Goal: Task Accomplishment & Management: Use online tool/utility

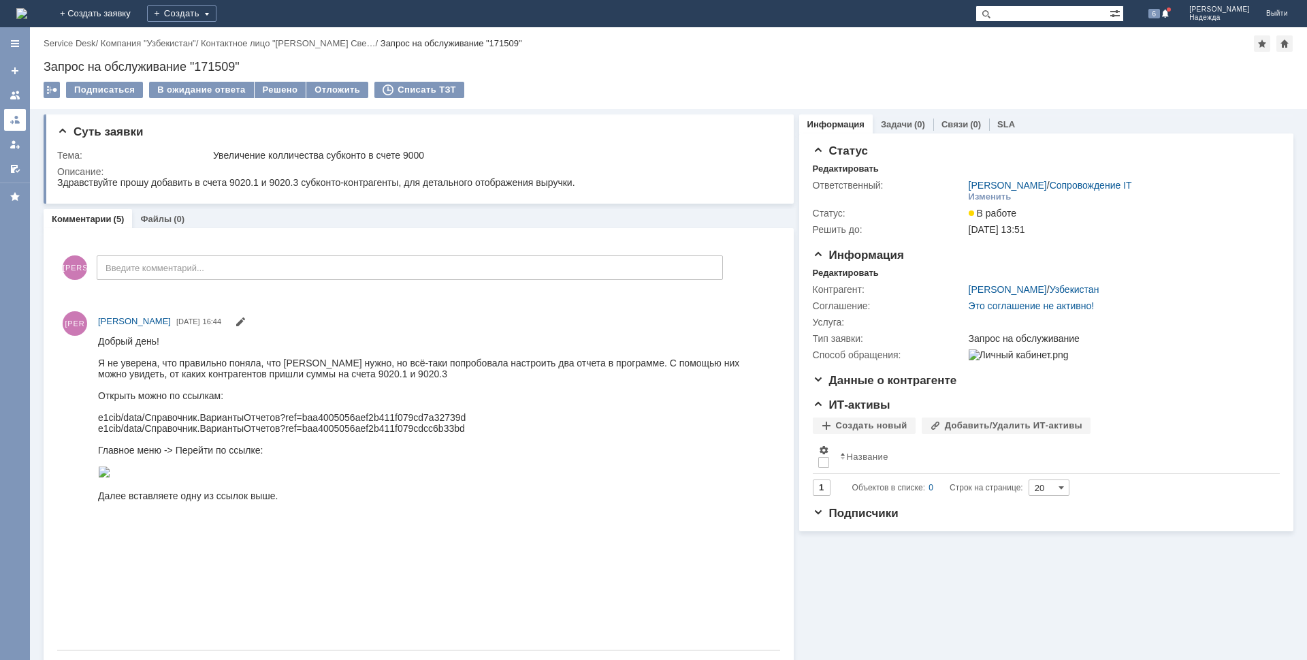
click at [13, 121] on div at bounding box center [15, 119] width 11 height 11
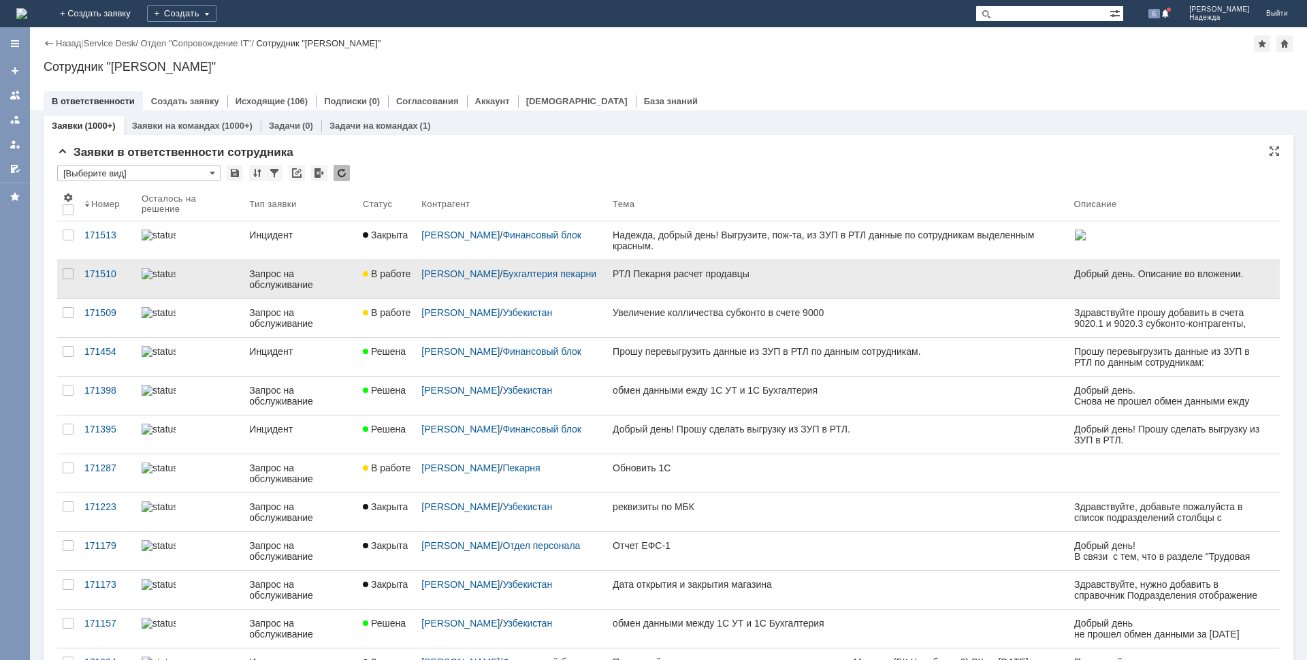
click at [714, 274] on div "РТЛ Пекарня расчет продавцы" at bounding box center [838, 273] width 451 height 11
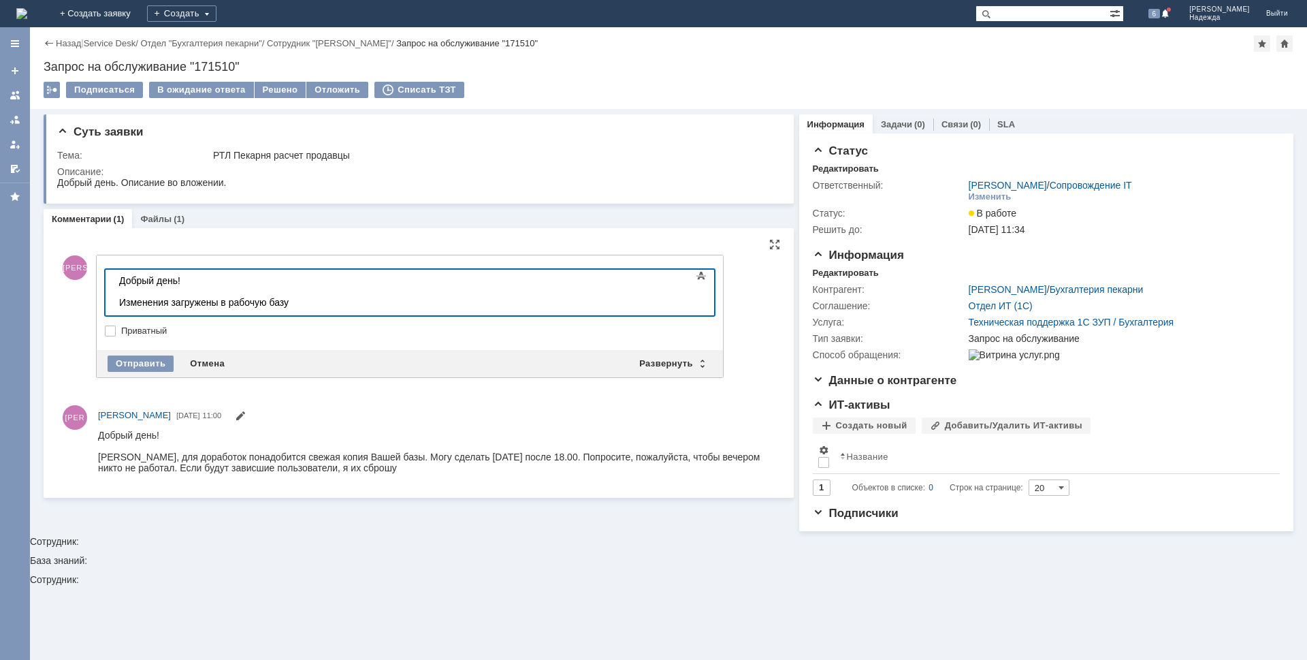
click at [301, 299] on div "Изменения загружены в рабочую базу" at bounding box center [215, 302] width 193 height 11
click at [313, 303] on div "Изменения загружены в рабочую базу. Для того, чтобы они у [GEOGRAPHIC_DATA]" at bounding box center [215, 308] width 193 height 22
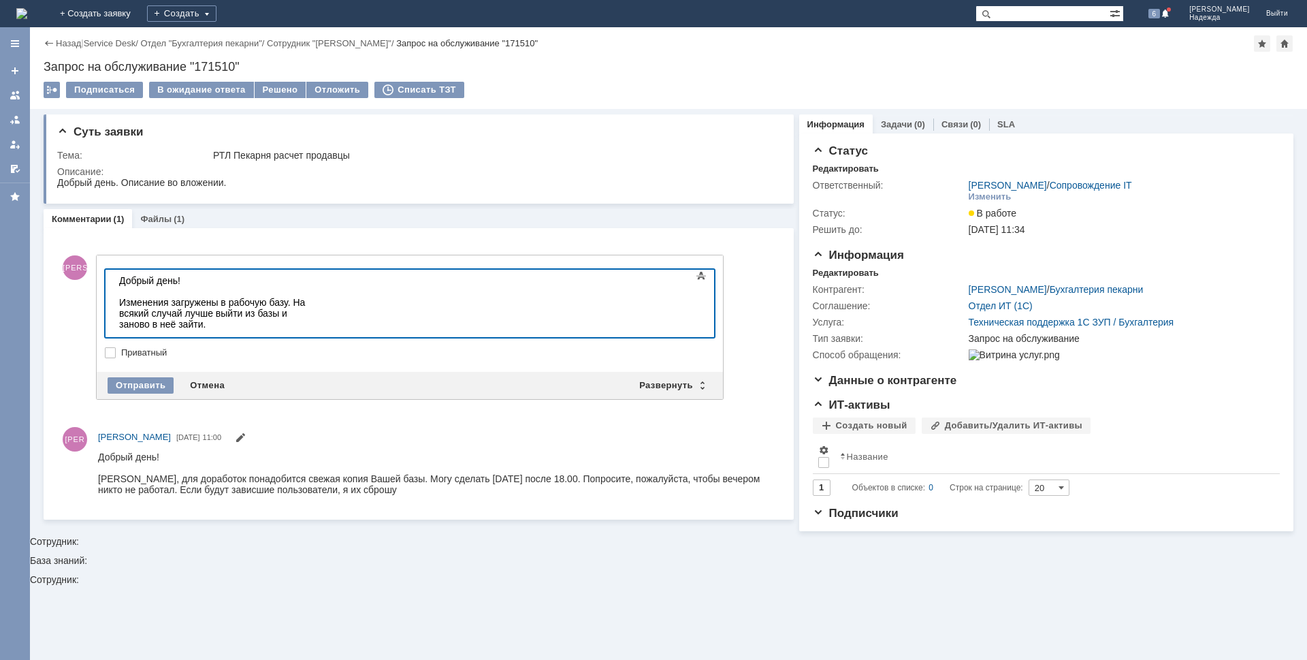
click at [158, 340] on div at bounding box center [215, 345] width 193 height 11
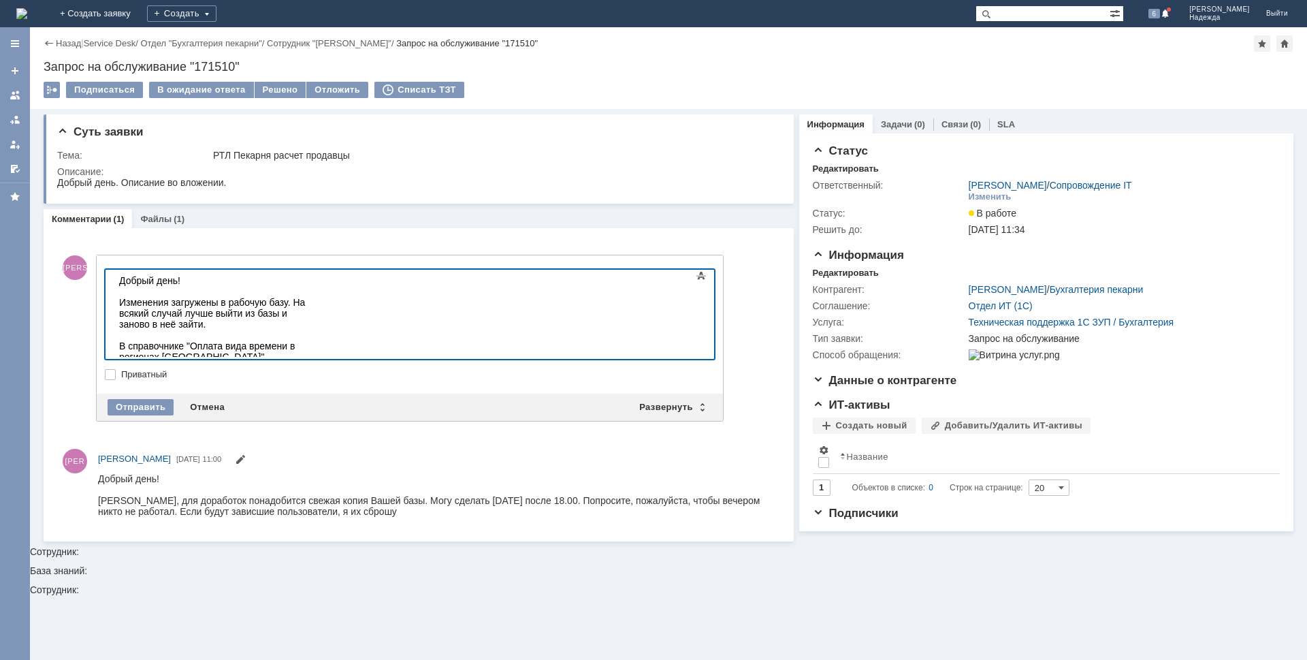
click at [143, 384] on div at bounding box center [215, 389] width 193 height 11
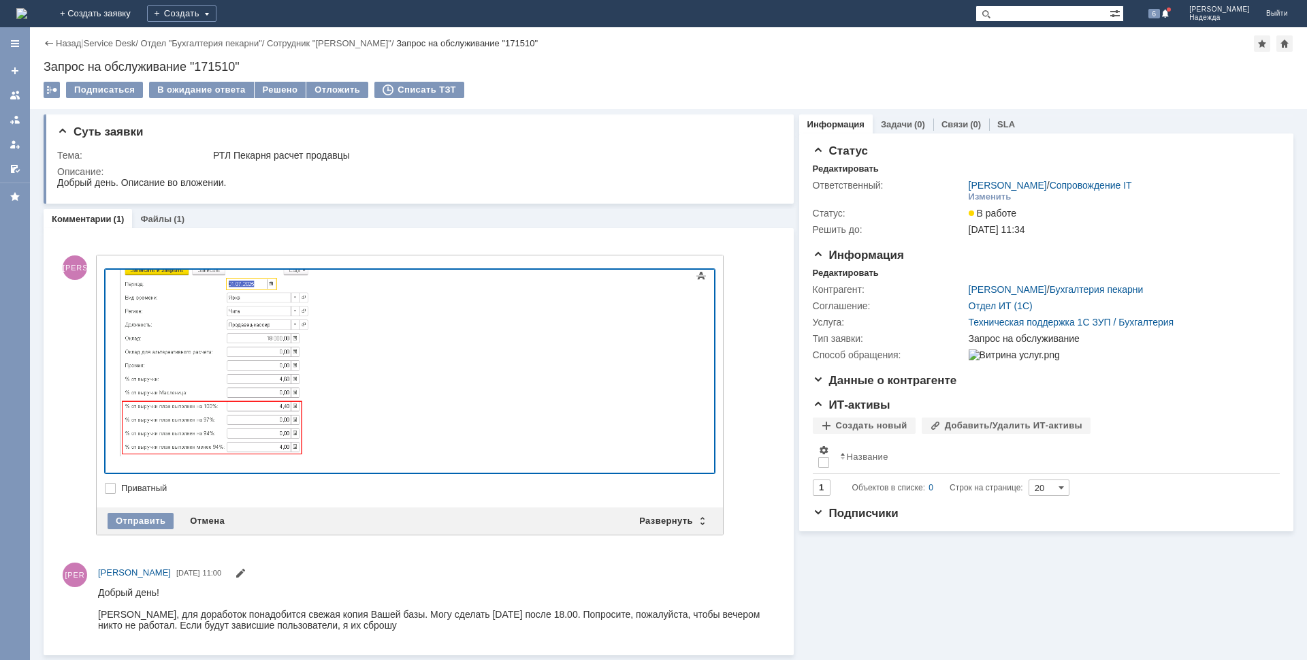
scroll to position [231, 0]
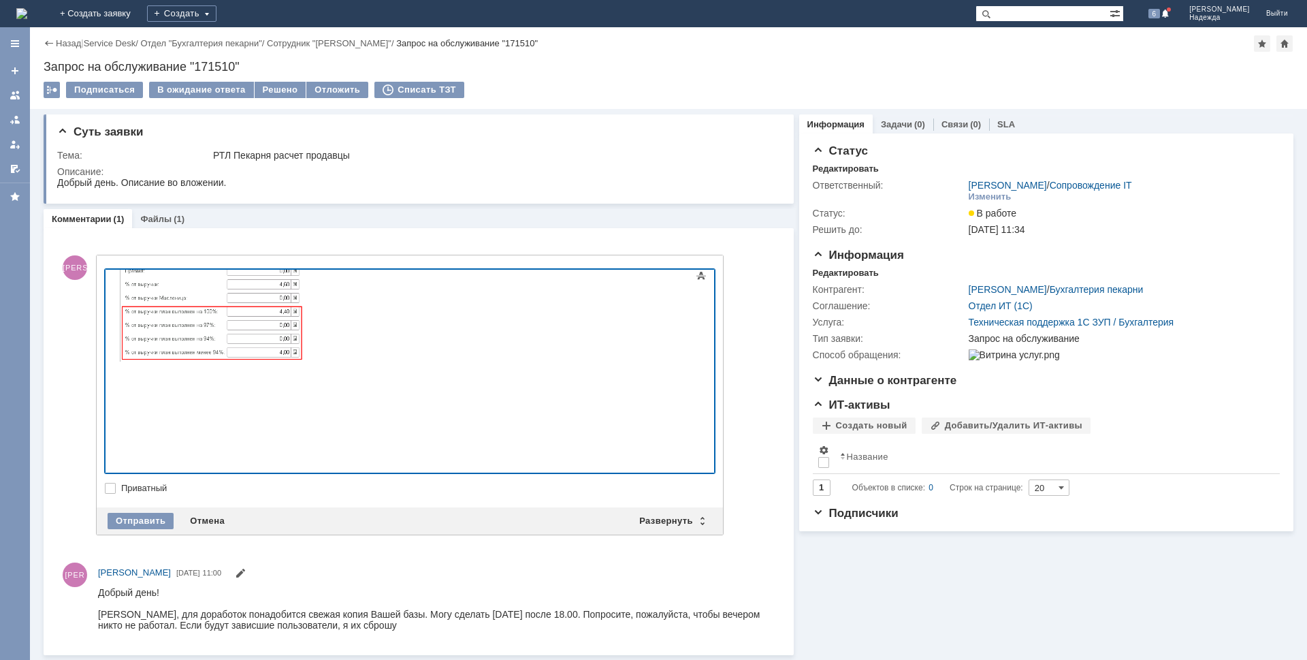
click at [313, 364] on div at bounding box center [215, 258] width 193 height 210
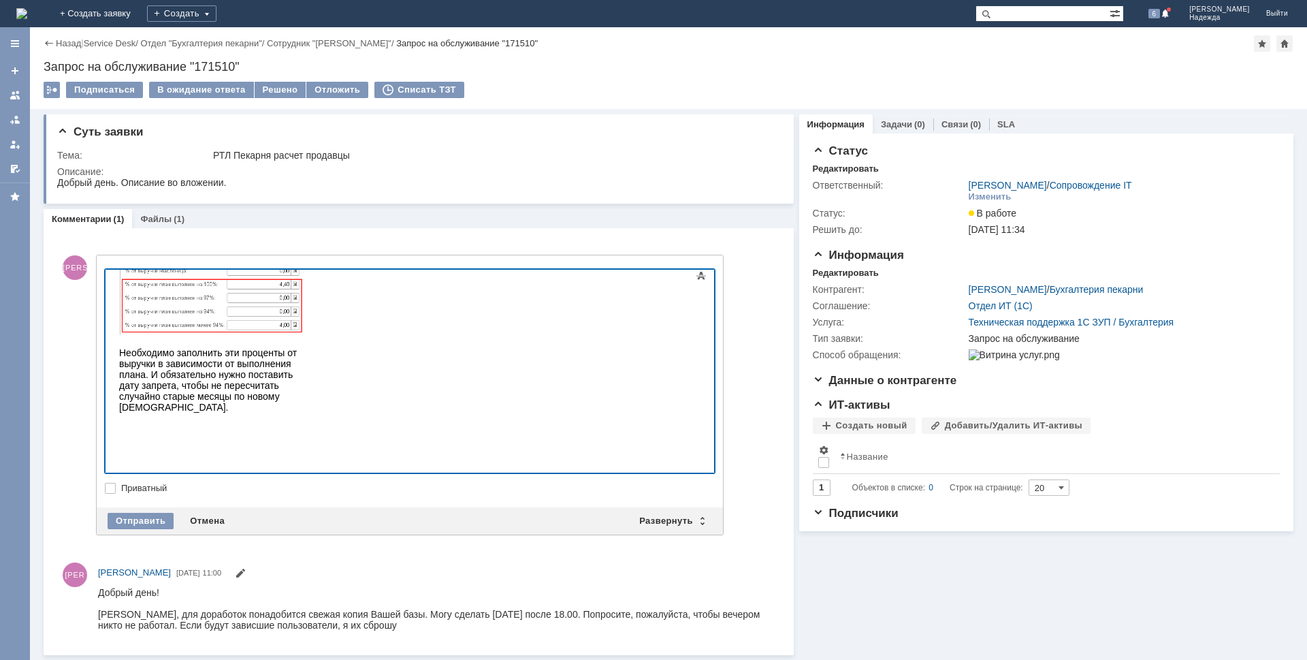
click at [313, 413] on div "Необходимо заполнить эти проценты от выручки в зависимости от выполнения плана.…" at bounding box center [215, 379] width 193 height 65
drag, startPoint x: 565, startPoint y: 462, endPoint x: 573, endPoint y: 471, distance: 11.6
click at [313, 413] on div "Необходимо заполнить эти проценты от выручки в зависимости от выполнения плана.…" at bounding box center [215, 379] width 193 height 65
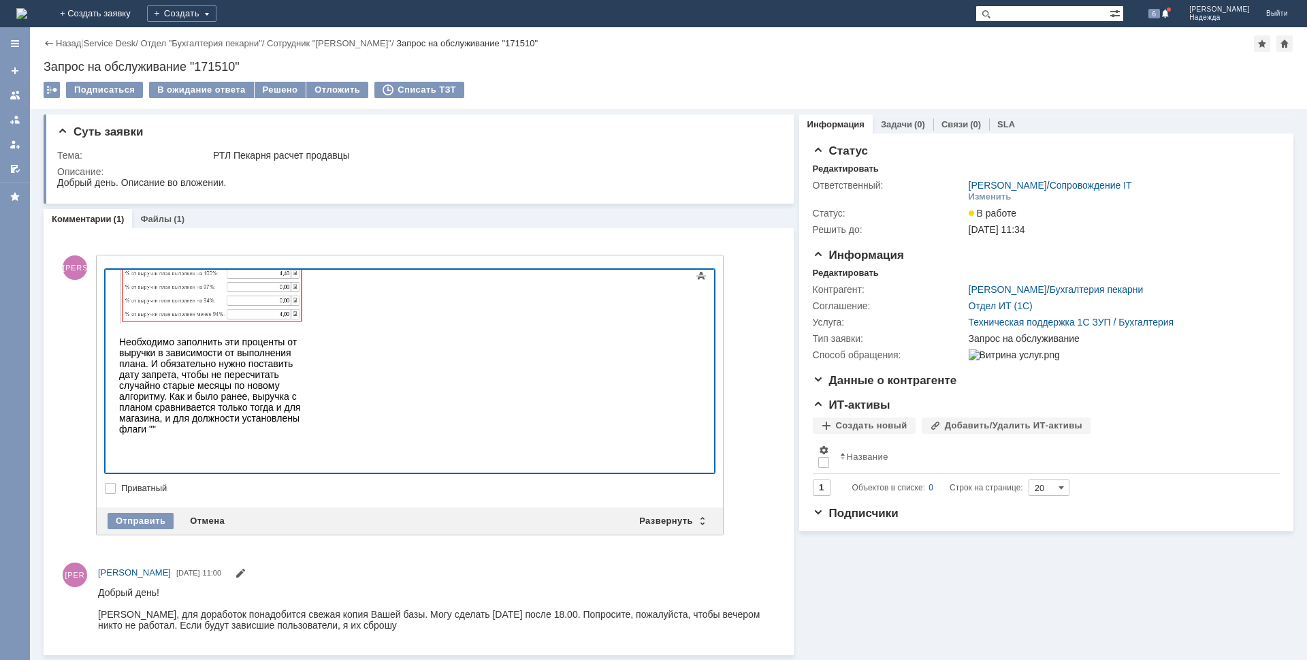
click at [313, 434] on div "Необходимо заполнить эти проценты от выручки в зависимости от выполнения плана.…" at bounding box center [215, 385] width 193 height 98
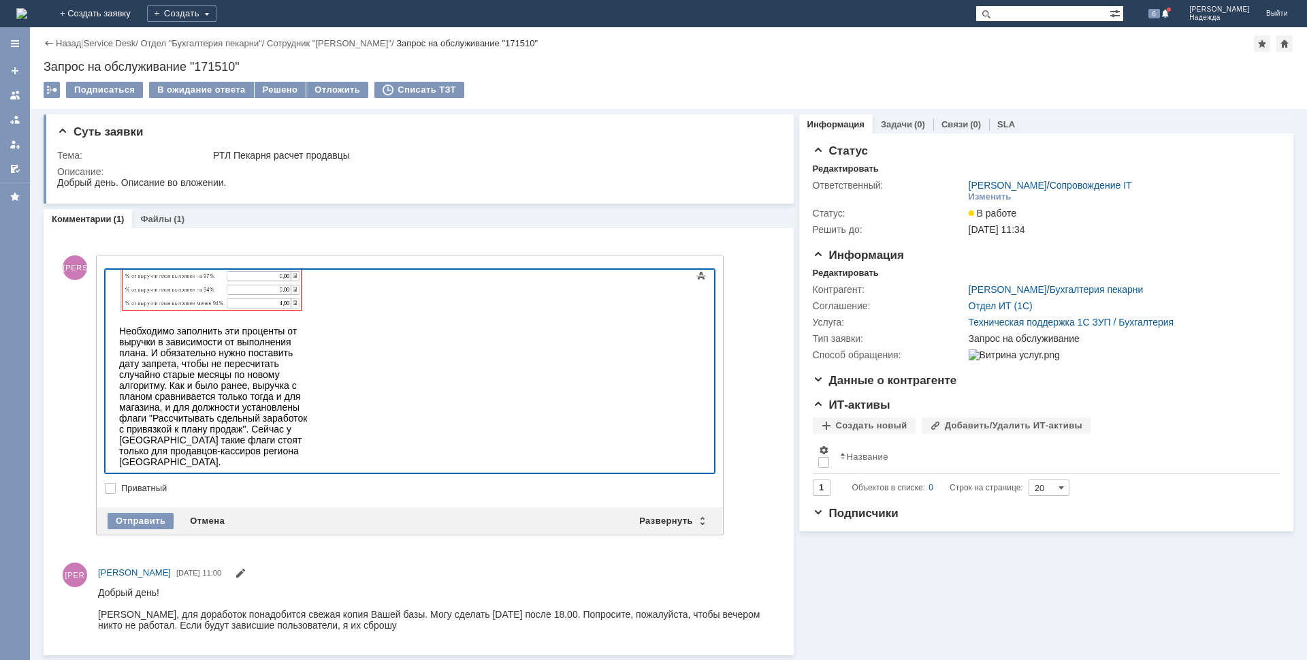
scroll to position [7, 0]
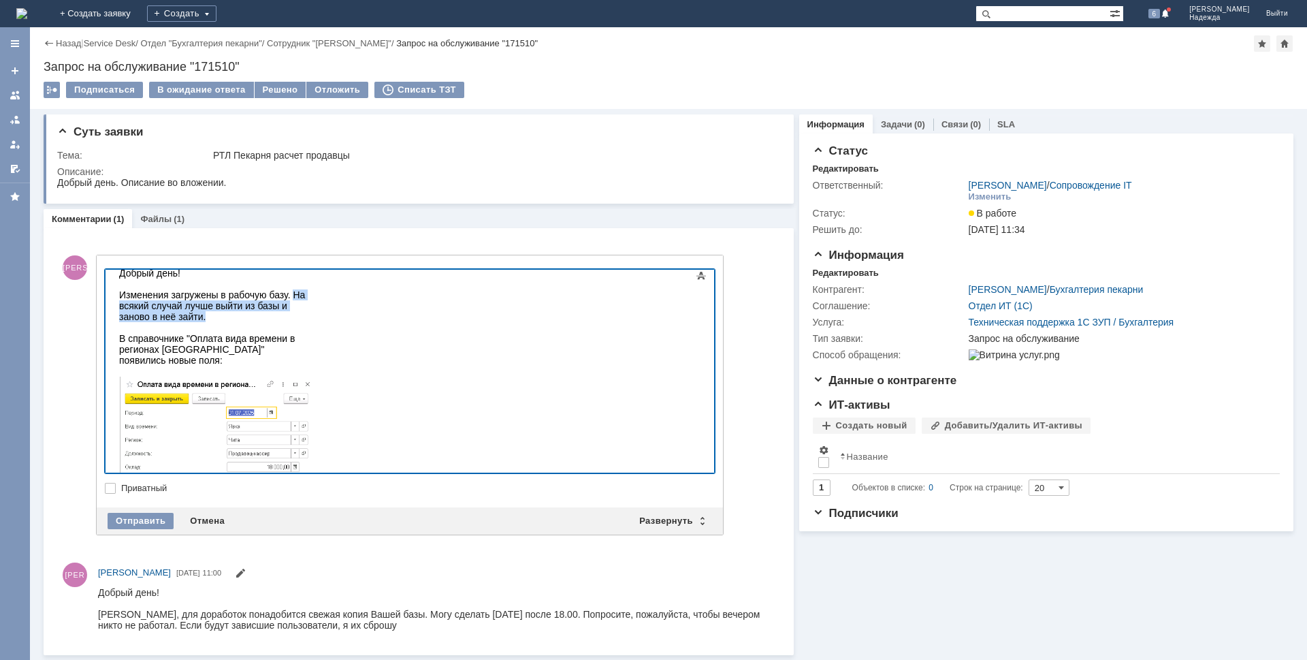
drag, startPoint x: 293, startPoint y: 295, endPoint x: 610, endPoint y: 295, distance: 316.6
click at [313, 295] on div "Изменения загружены в рабочую базу. На всякий случай лучше выйти из базы и зано…" at bounding box center [215, 305] width 193 height 33
click at [693, 274] on span at bounding box center [701, 276] width 16 height 16
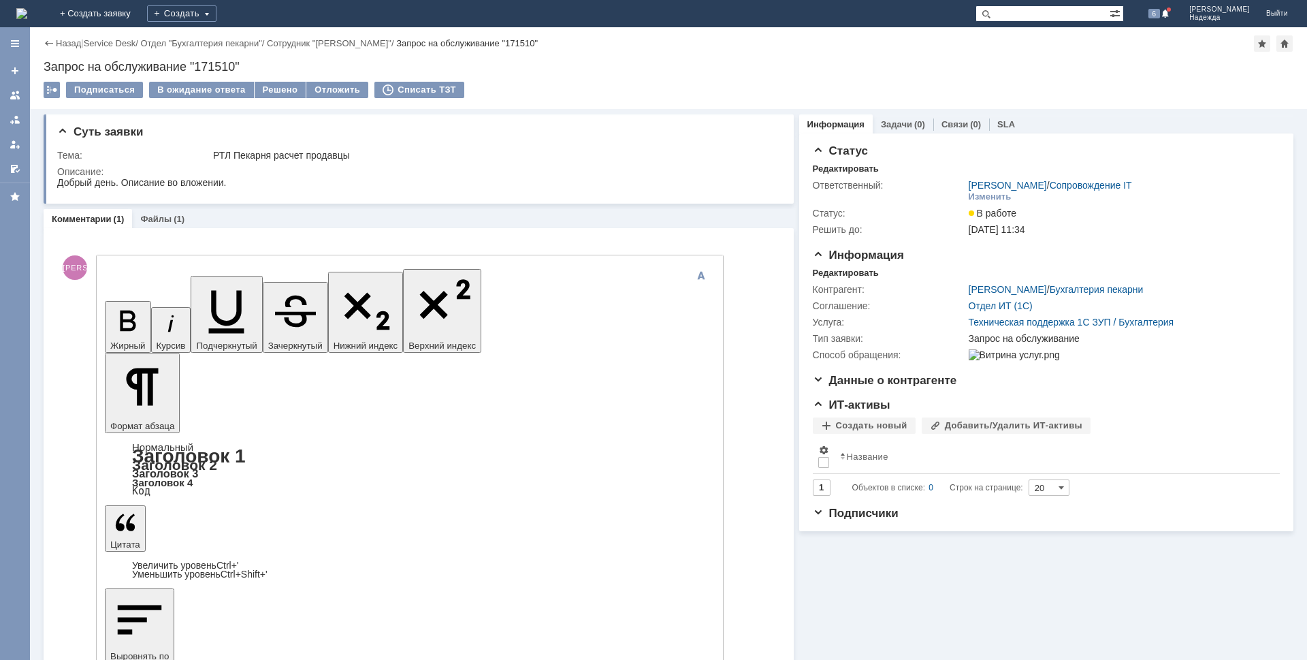
drag, startPoint x: 113, startPoint y: 278, endPoint x: 20, endPoint y: 145, distance: 162.8
click at [113, 303] on icon "button" at bounding box center [127, 320] width 35 height 35
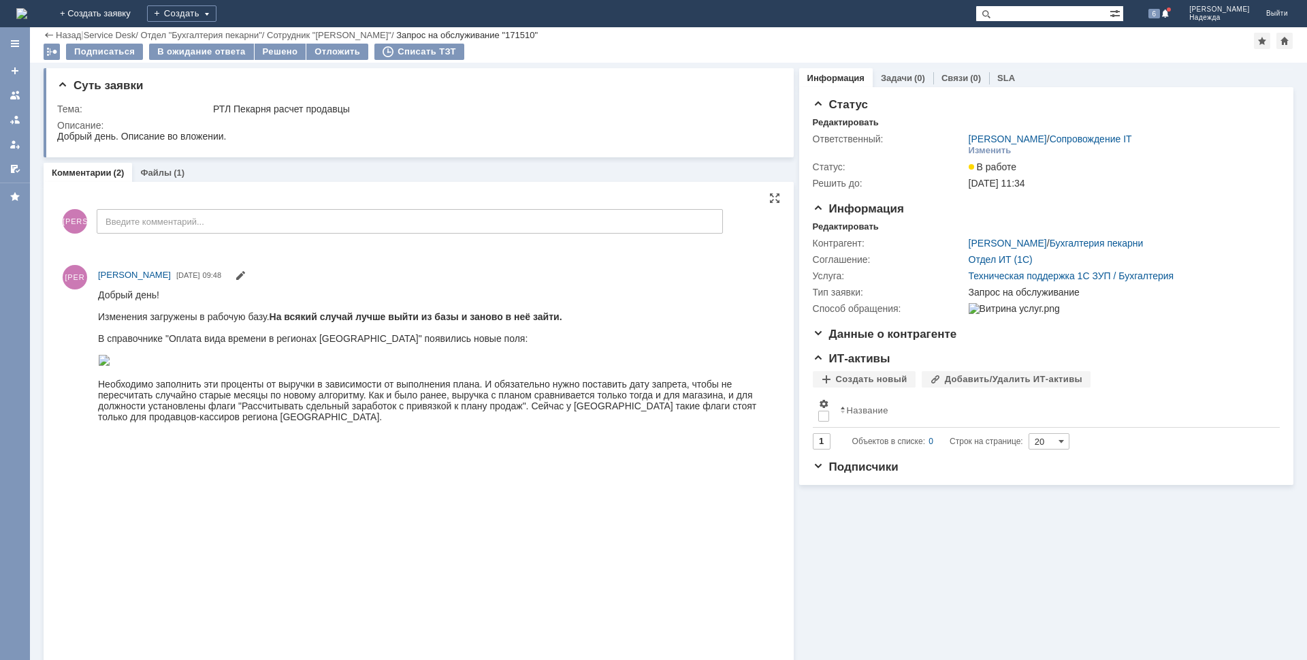
scroll to position [204, 0]
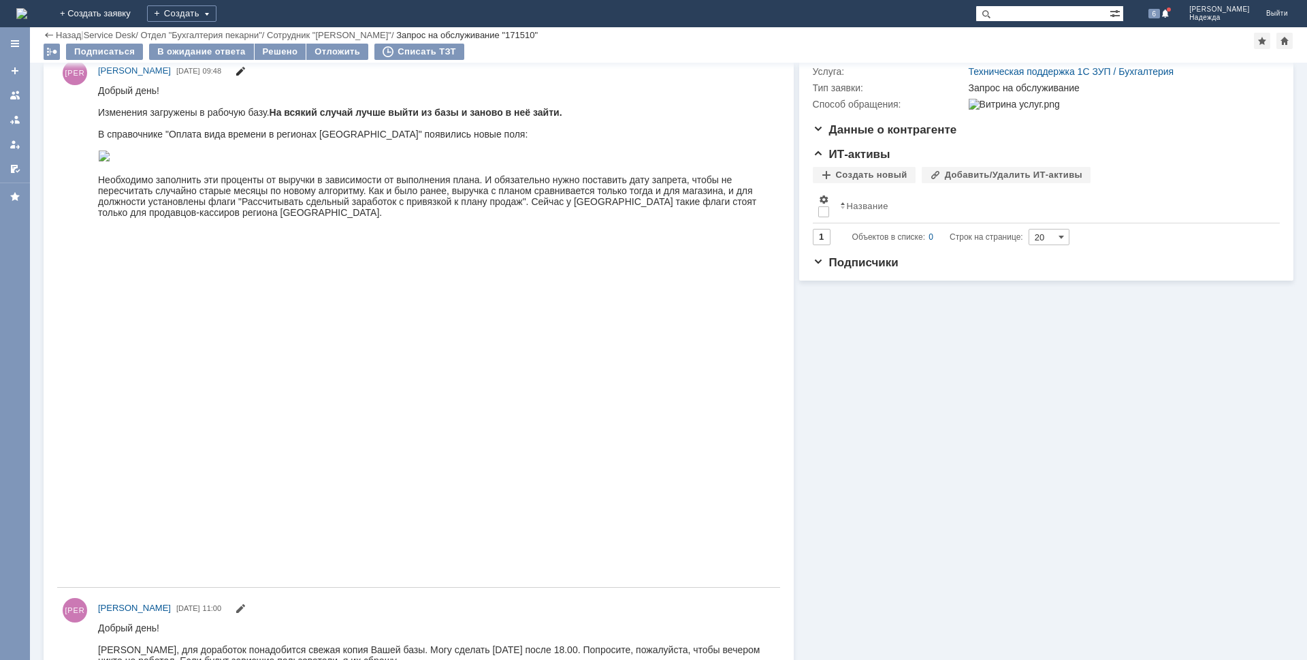
click at [246, 72] on span at bounding box center [240, 72] width 11 height 11
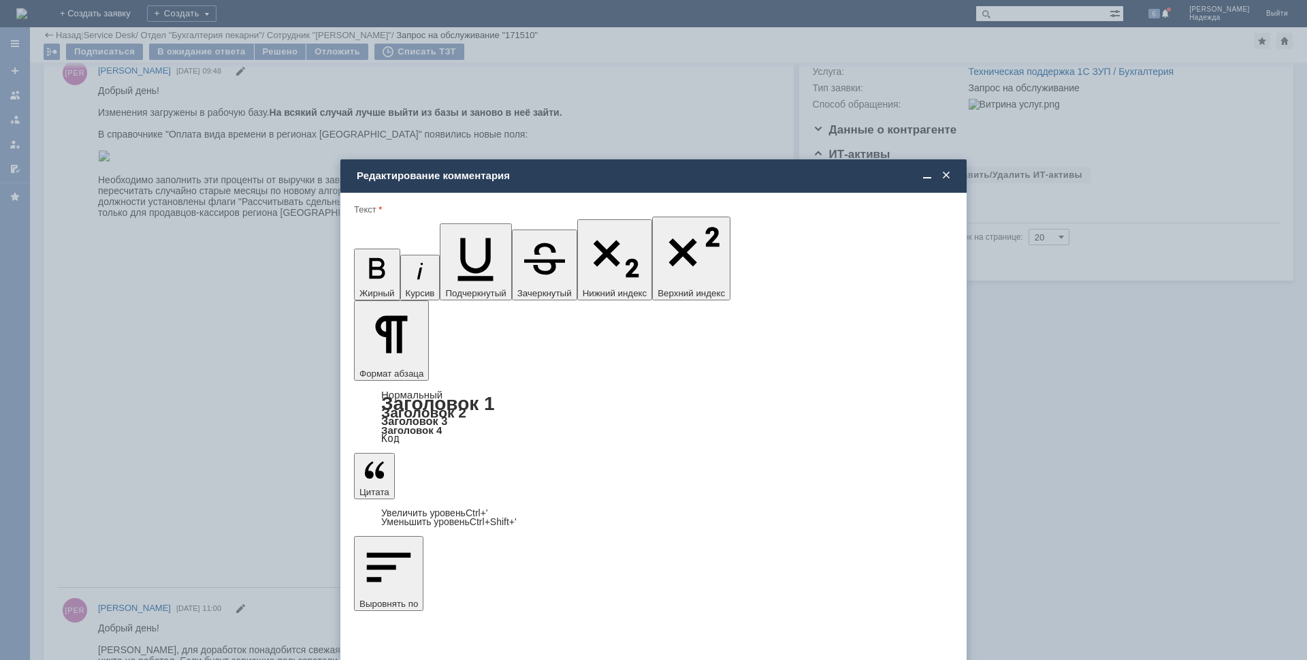
scroll to position [296, 0]
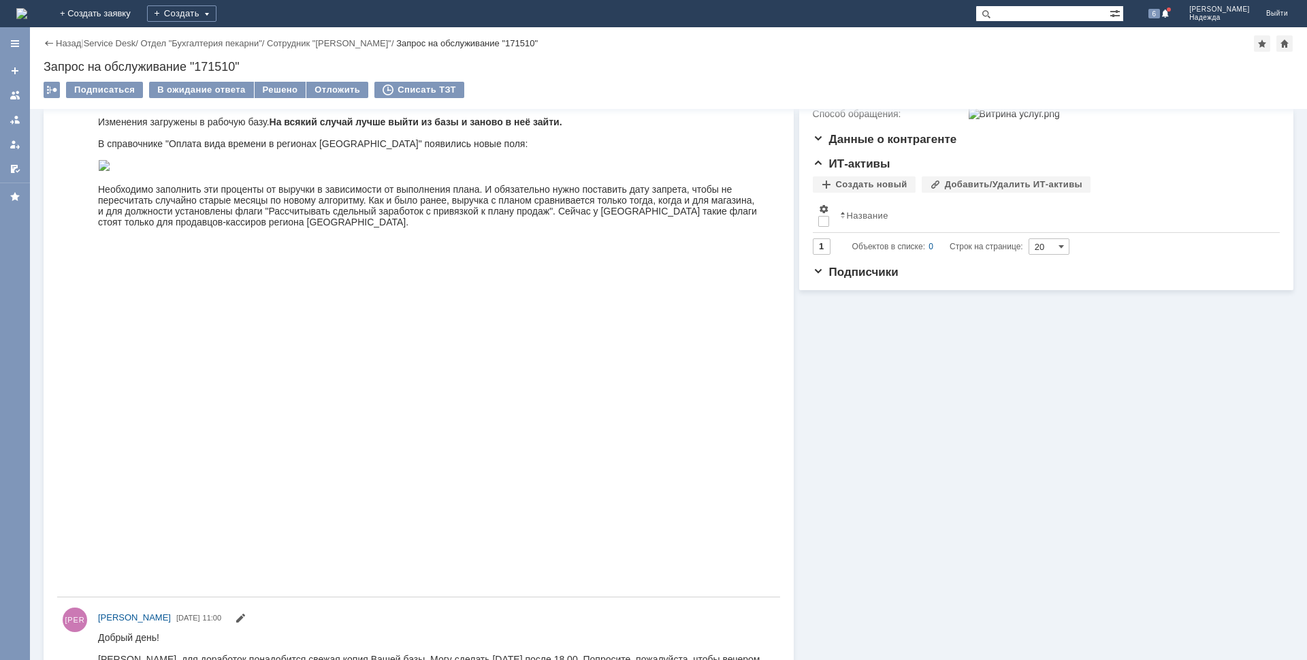
scroll to position [0, 0]
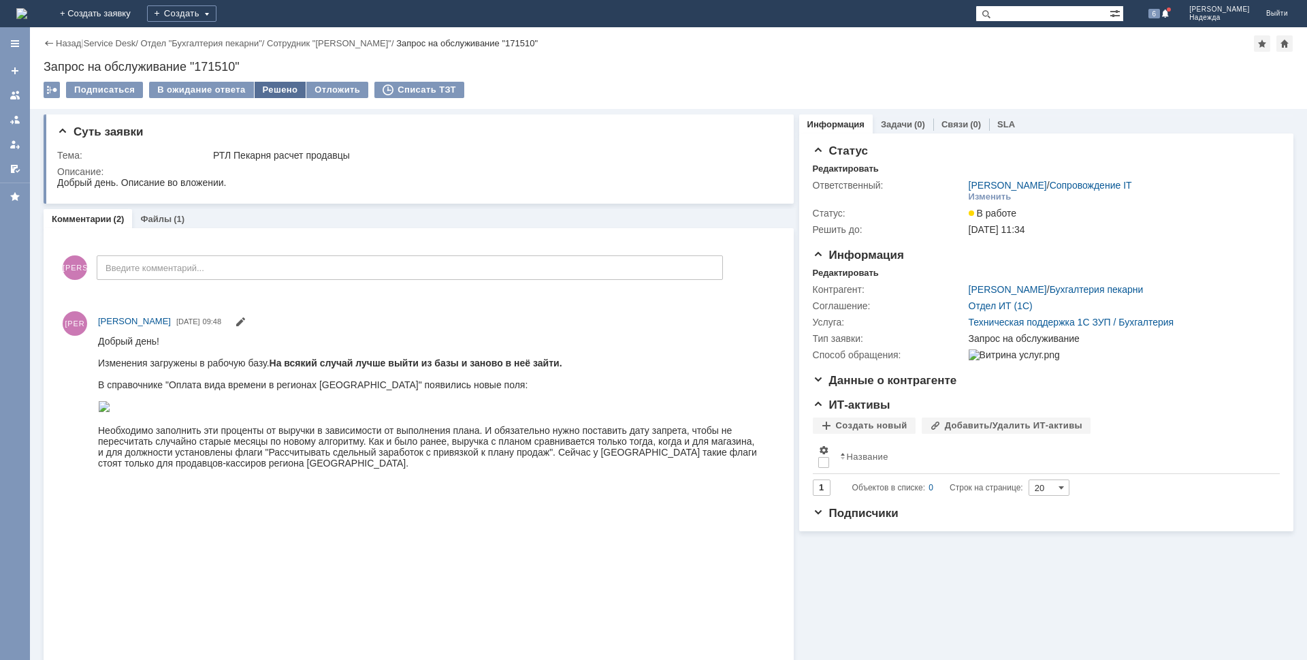
click at [281, 90] on div "Решено" at bounding box center [281, 90] width 52 height 16
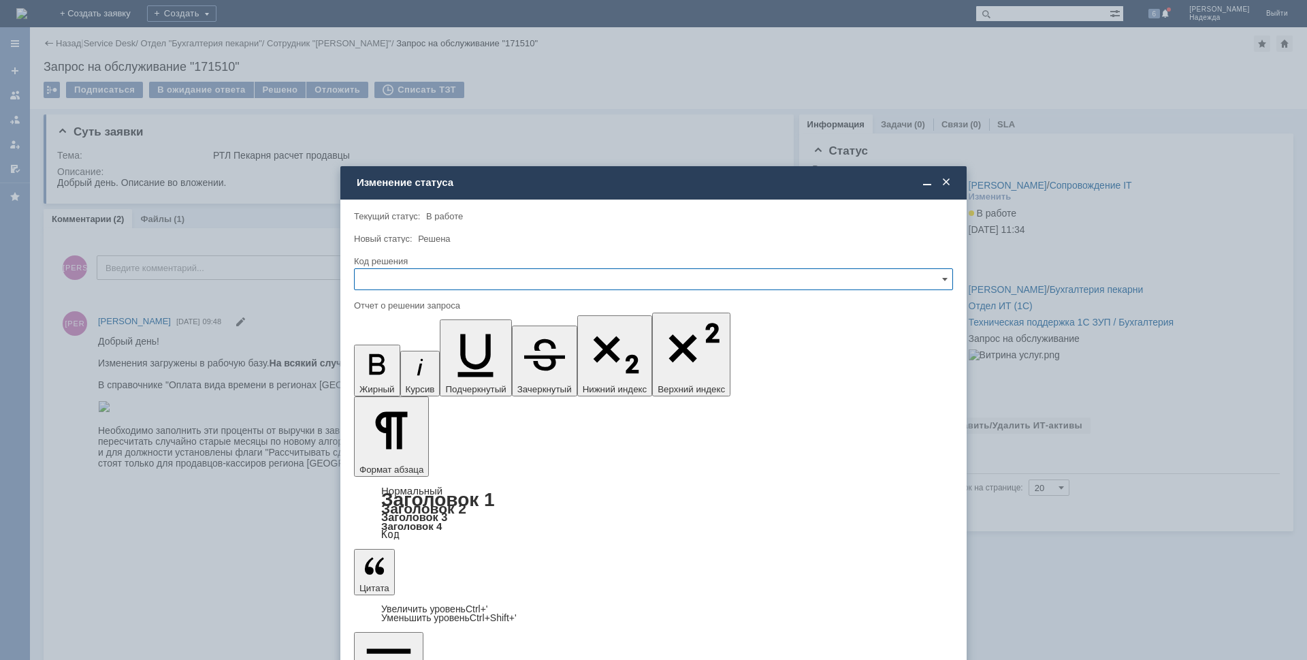
click at [412, 272] on input "text" at bounding box center [653, 279] width 599 height 22
click at [396, 372] on span "Решено" at bounding box center [653, 371] width 581 height 11
type input "Решено"
